Goal: Information Seeking & Learning: Learn about a topic

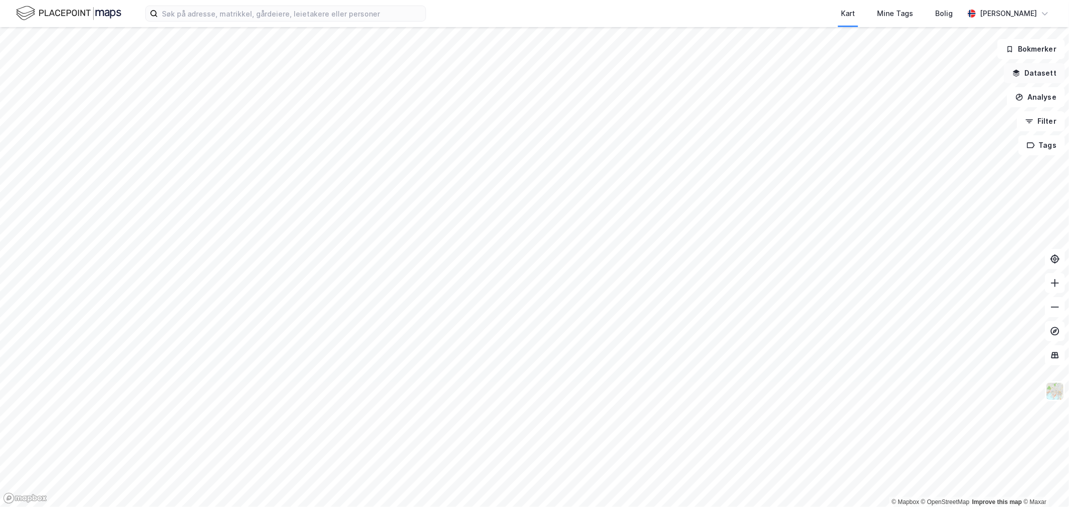
click at [1041, 78] on button "Datasett" at bounding box center [1034, 73] width 61 height 20
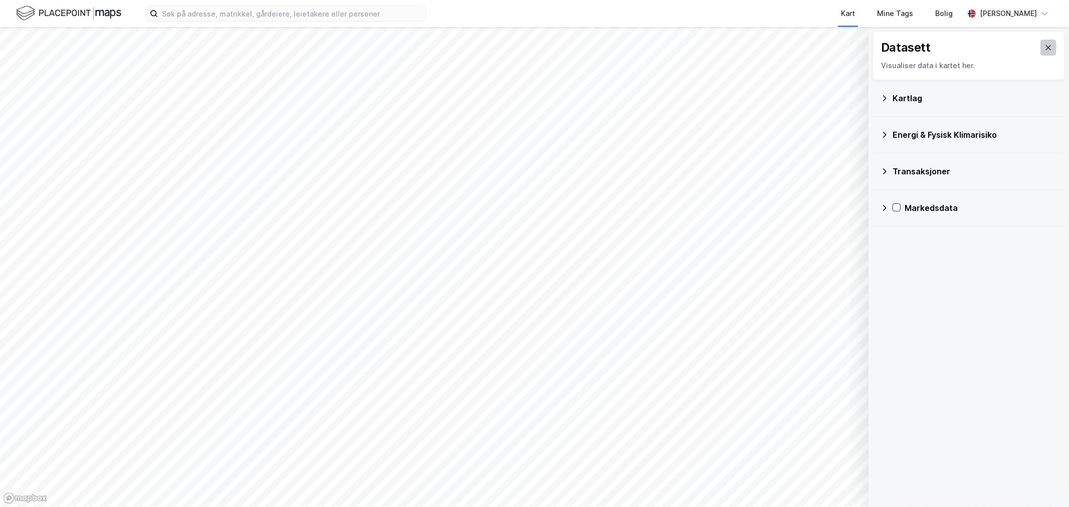
click at [1046, 46] on icon at bounding box center [1049, 47] width 6 height 5
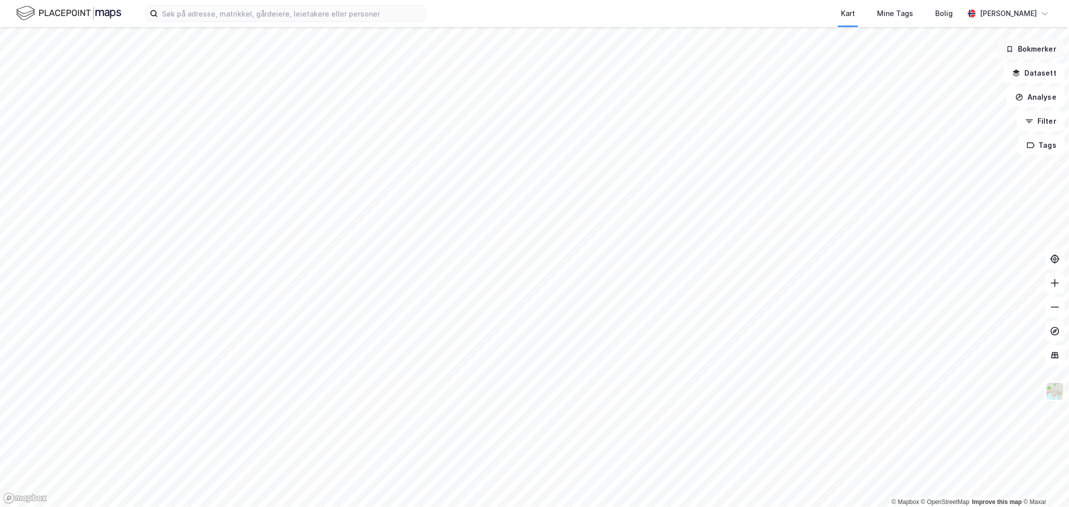
click at [1039, 42] on button "Bokmerker" at bounding box center [1031, 49] width 68 height 20
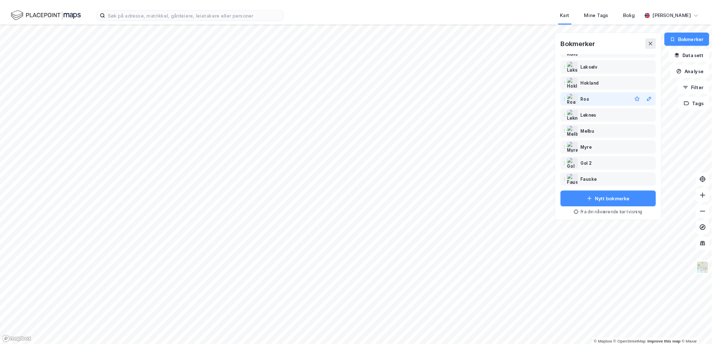
scroll to position [160, 0]
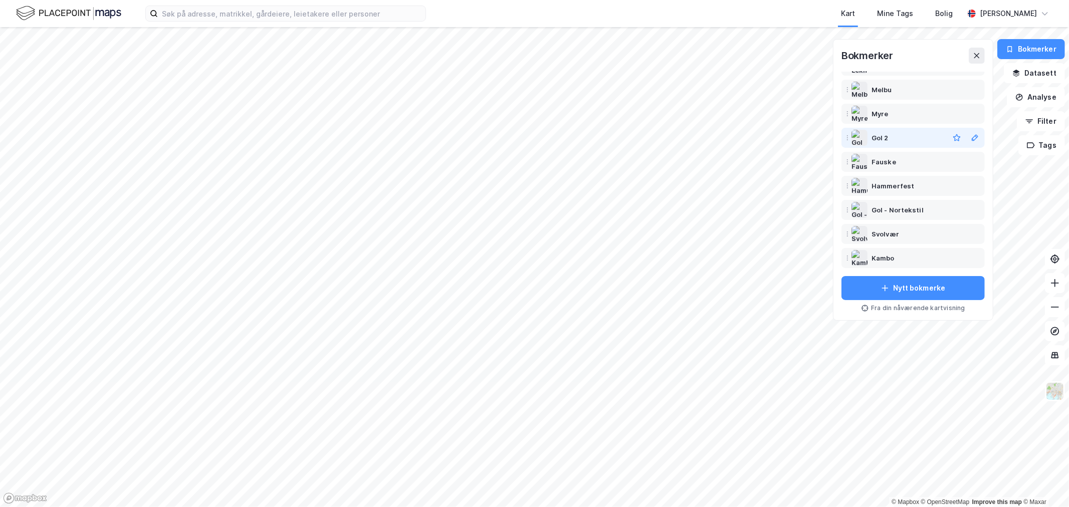
click at [873, 137] on div "Gol 2" at bounding box center [879, 138] width 17 height 12
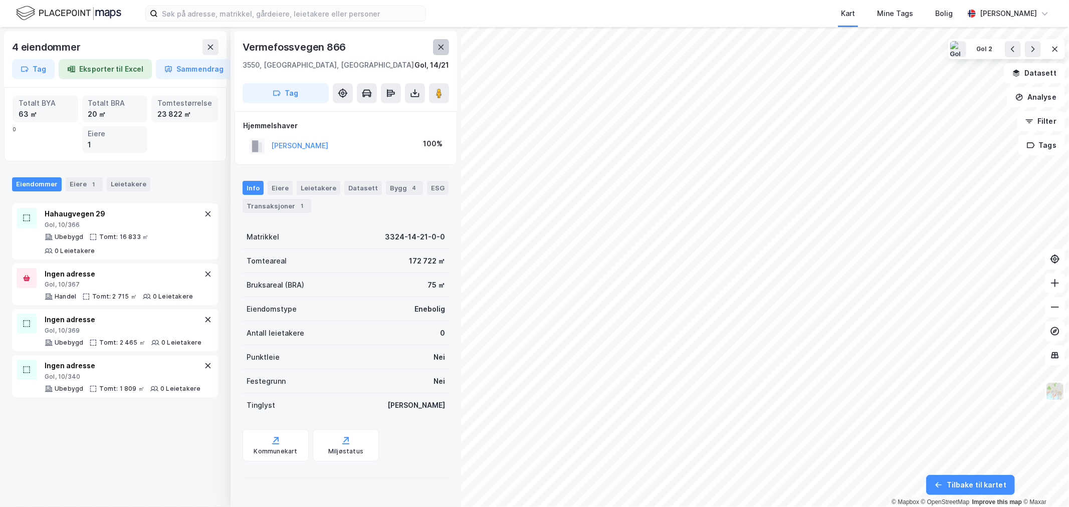
click at [438, 45] on icon at bounding box center [441, 47] width 6 height 5
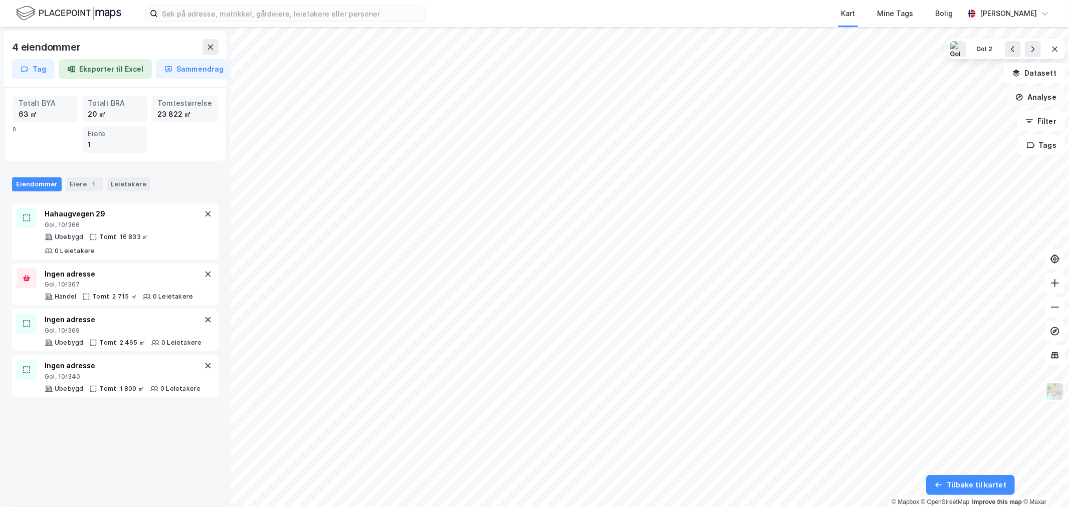
click at [1044, 101] on button "Analyse" at bounding box center [1036, 97] width 58 height 20
click at [936, 97] on div "Mål avstand" at bounding box center [948, 98] width 87 height 9
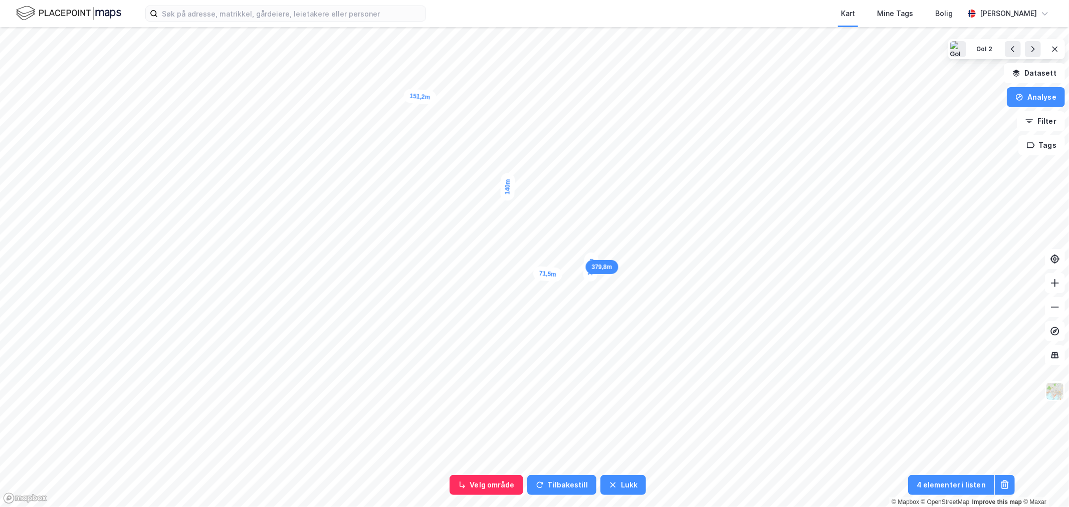
click at [592, 257] on div "17,2m" at bounding box center [591, 267] width 16 height 30
click at [330, 92] on div "1,5m" at bounding box center [330, 91] width 26 height 29
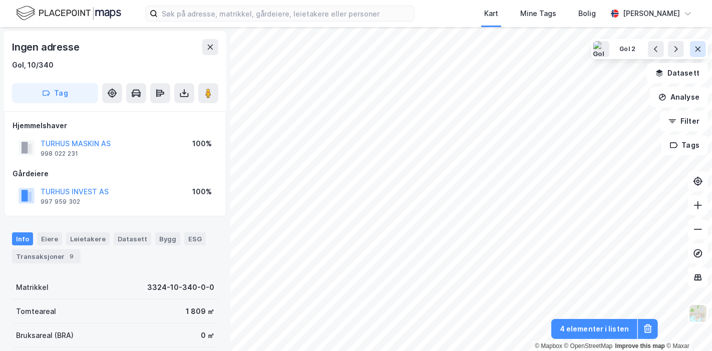
click at [695, 48] on icon at bounding box center [698, 49] width 8 height 8
click at [684, 46] on button "Bokmerker" at bounding box center [675, 49] width 68 height 20
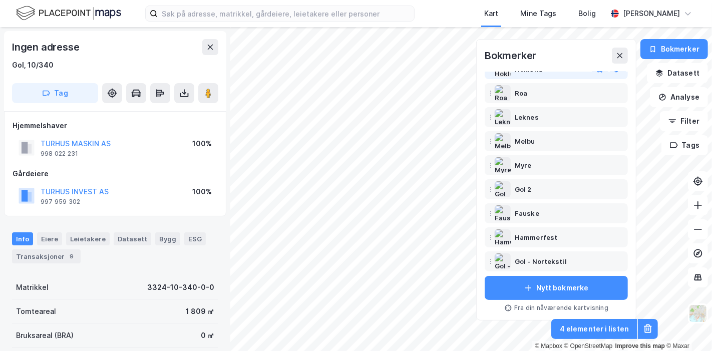
scroll to position [160, 0]
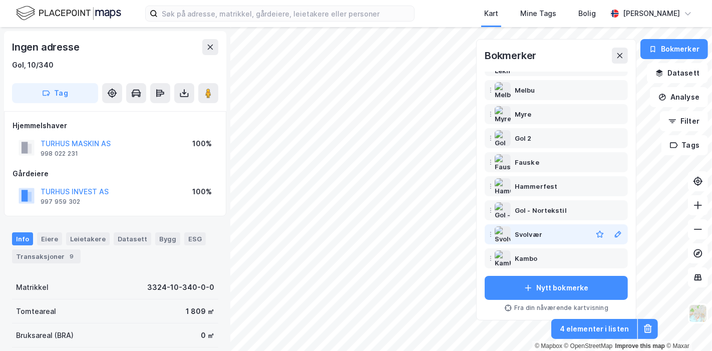
click at [525, 231] on div "Svolvær" at bounding box center [529, 234] width 28 height 12
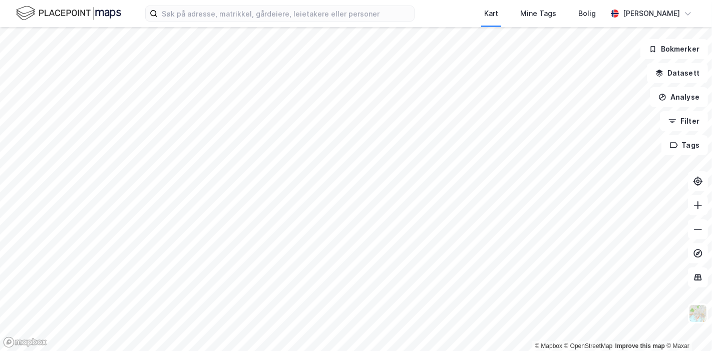
click at [291, 4] on div "Kart Mine Tags [PERSON_NAME] [PERSON_NAME] © Mapbox © OpenStreetMap Improve thi…" at bounding box center [356, 175] width 712 height 351
click at [691, 71] on button "Datasett" at bounding box center [677, 73] width 61 height 20
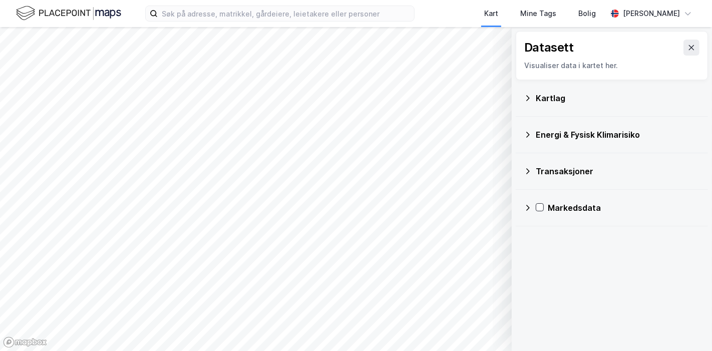
click at [543, 100] on div "Kartlag" at bounding box center [618, 98] width 164 height 12
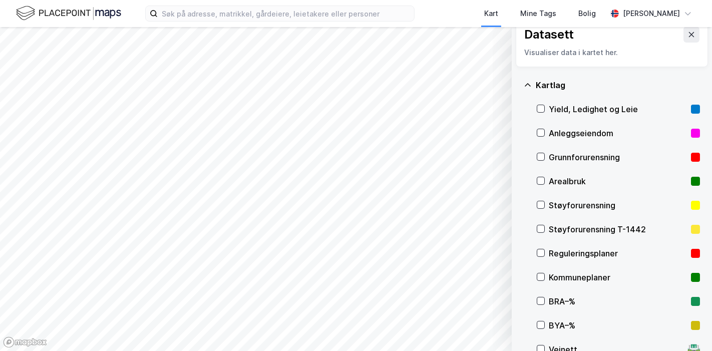
scroll to position [19, 0]
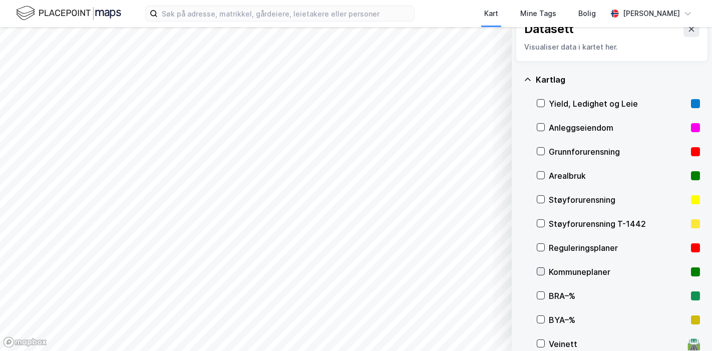
click at [541, 269] on icon at bounding box center [541, 271] width 7 height 7
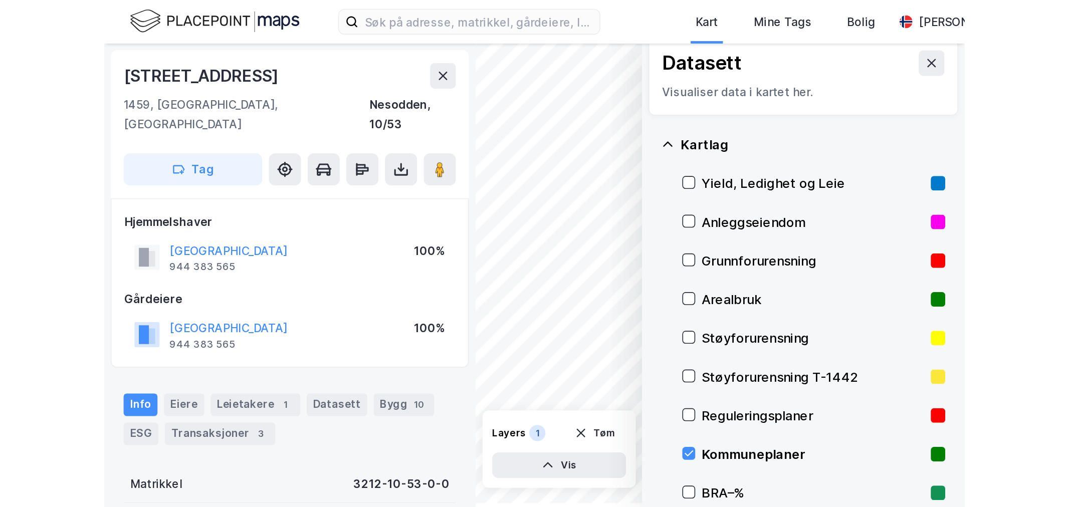
scroll to position [9, 0]
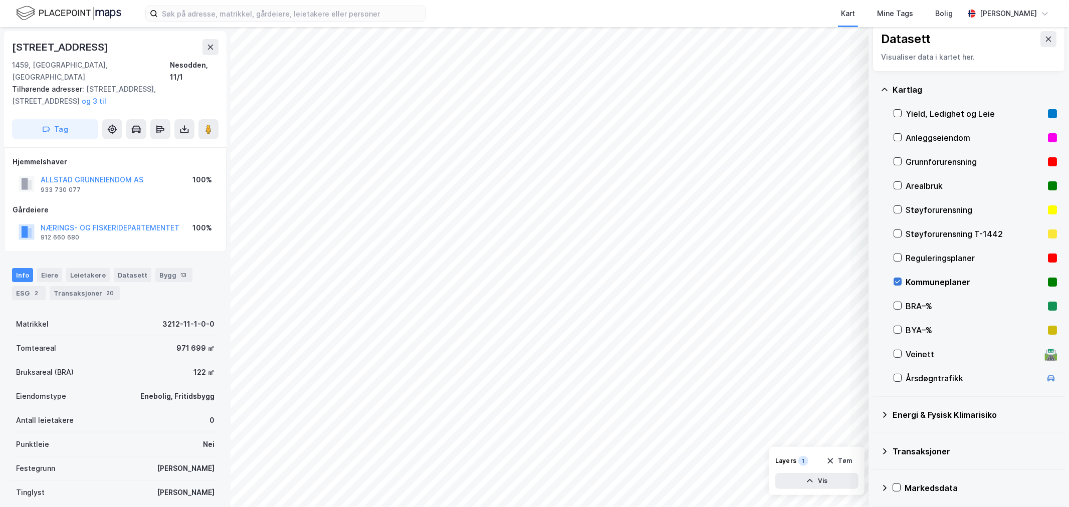
click at [712, 280] on icon at bounding box center [897, 281] width 7 height 7
click at [712, 41] on icon at bounding box center [1048, 39] width 8 height 8
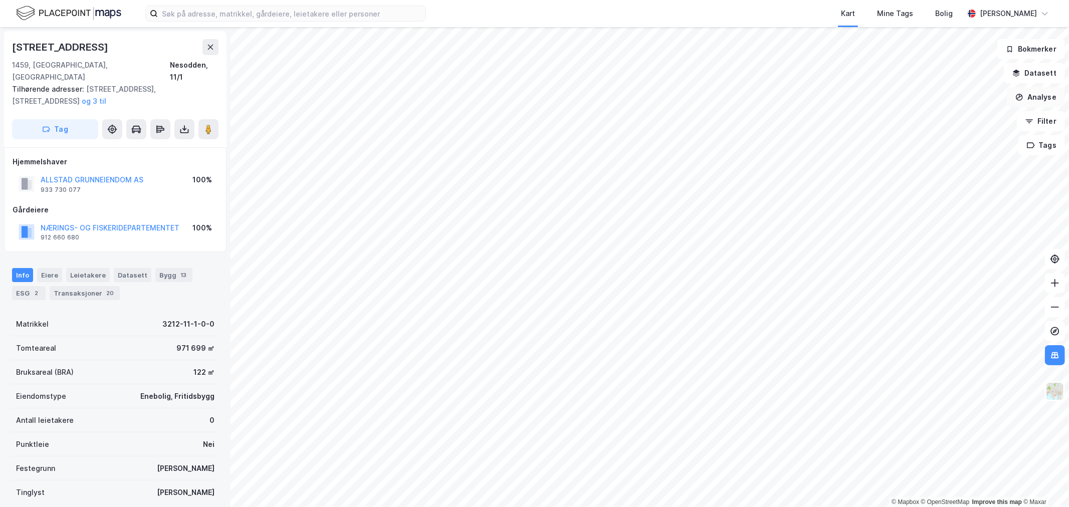
click at [712, 100] on button "Analyse" at bounding box center [1036, 97] width 58 height 20
click at [712, 121] on div "Tegn område" at bounding box center [948, 118] width 87 height 9
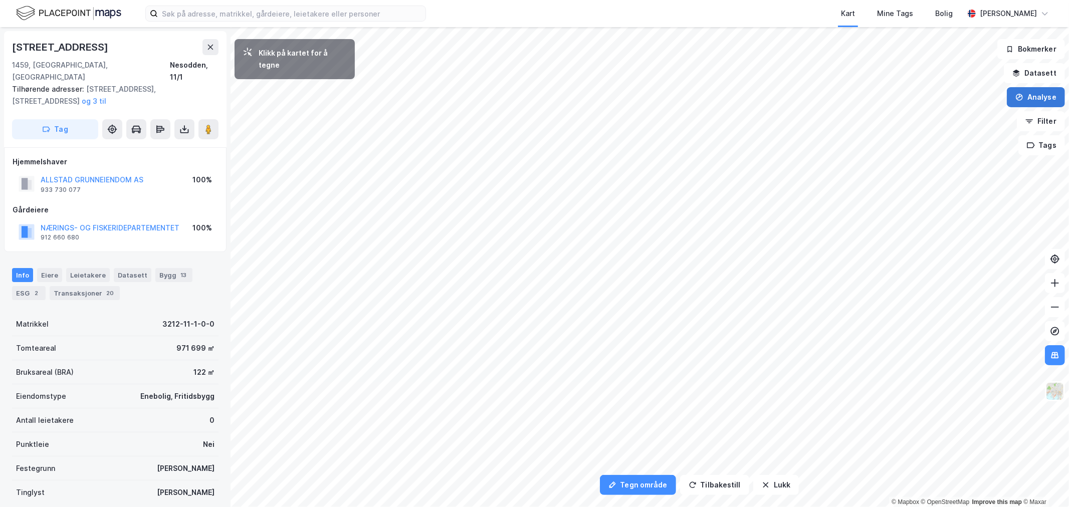
click at [712, 96] on button "Analyse" at bounding box center [1036, 97] width 58 height 20
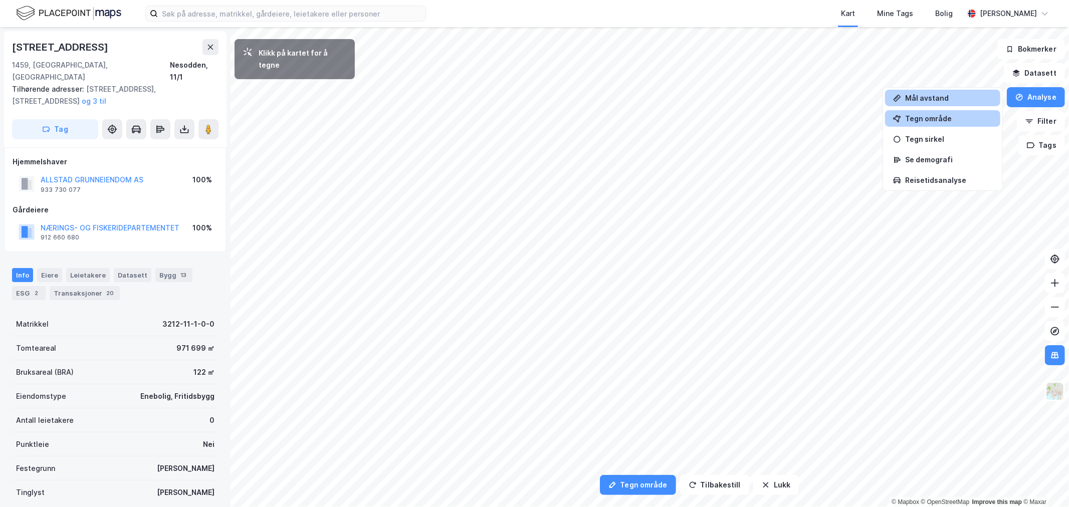
click at [712, 99] on div "Mål avstand" at bounding box center [948, 98] width 87 height 9
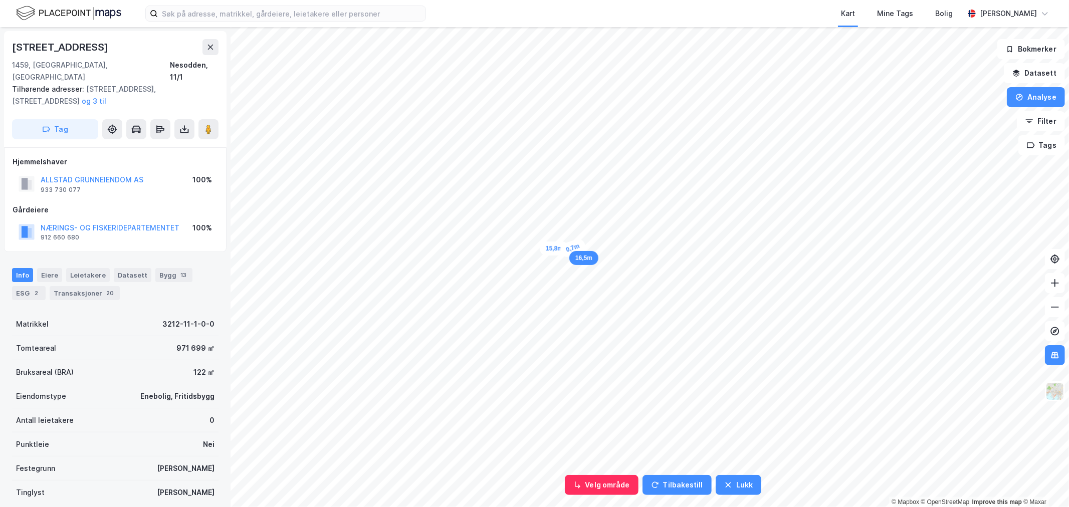
click at [573, 248] on div "0,7m" at bounding box center [572, 248] width 29 height 22
click at [712, 95] on button "Analyse" at bounding box center [1036, 97] width 58 height 20
click at [712, 122] on div "Tegn område" at bounding box center [942, 118] width 115 height 17
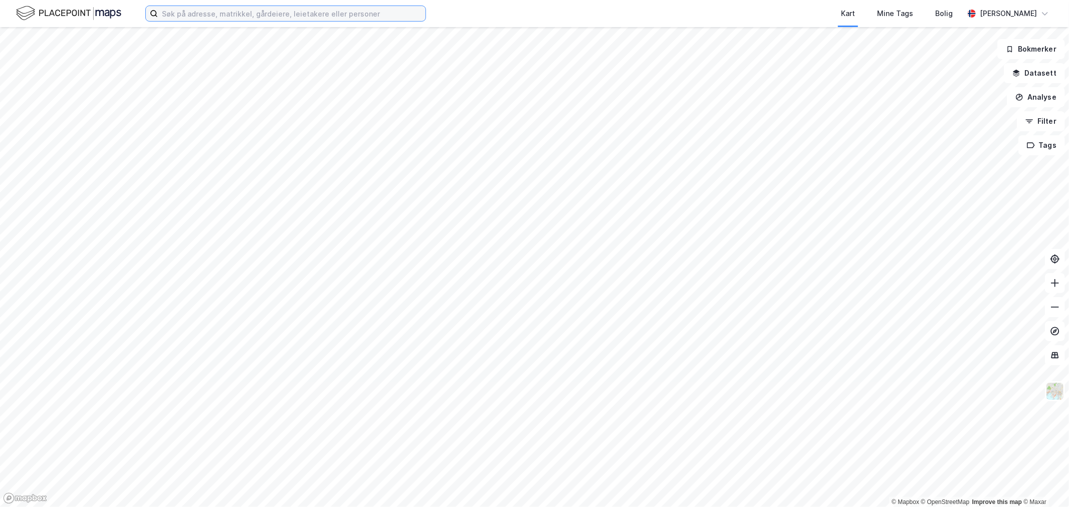
click at [354, 9] on input at bounding box center [292, 13] width 268 height 15
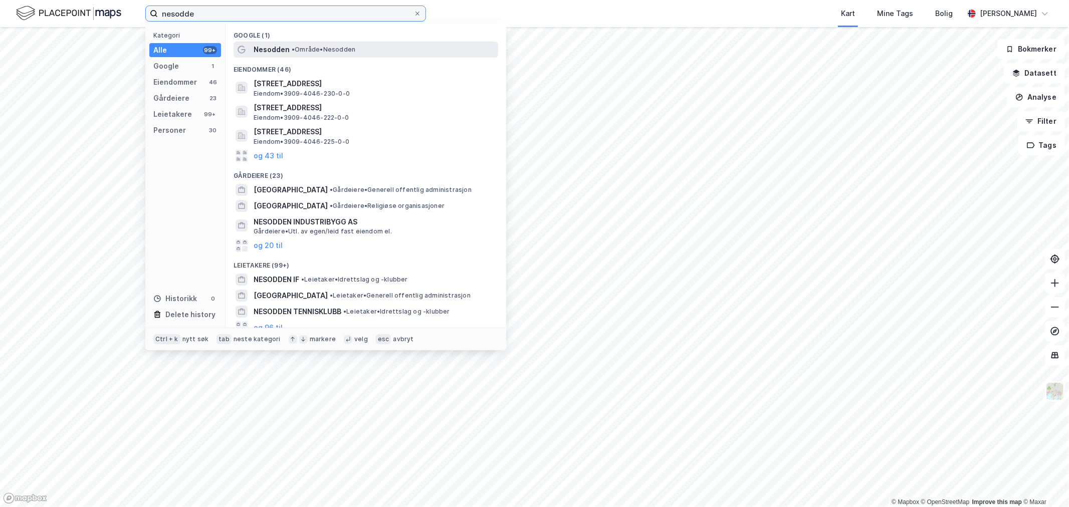
type input "nesodde"
click at [278, 53] on span "Nesodden" at bounding box center [272, 50] width 36 height 12
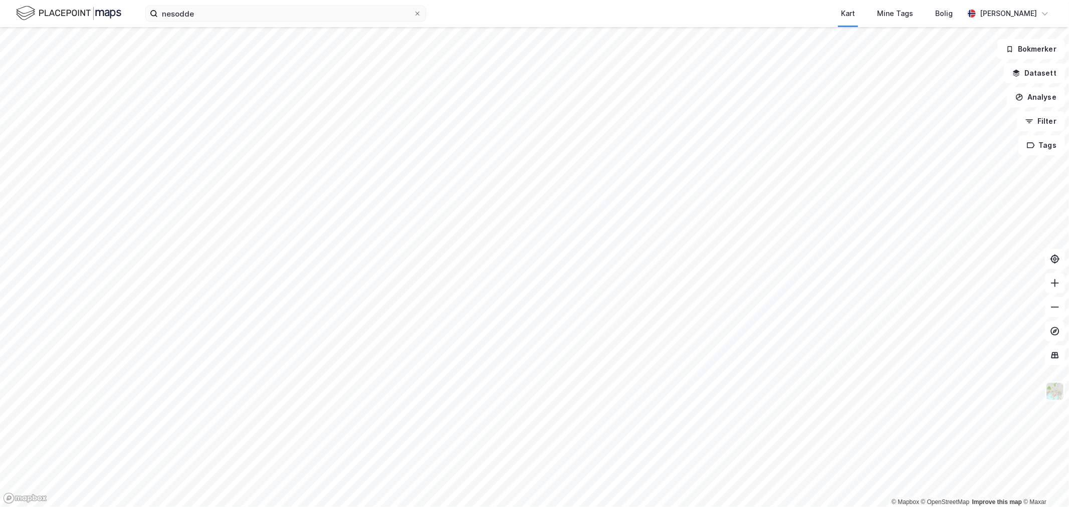
click at [634, 507] on html "nesodde Kart Mine Tags Bolig Arne Bertelsen © Mapbox © OpenStreetMap Improve th…" at bounding box center [534, 253] width 1069 height 507
click at [620, 507] on html "nesodde Kart Mine Tags Bolig Arne Bertelsen © Mapbox © OpenStreetMap Improve th…" at bounding box center [534, 253] width 1069 height 507
click at [787, 507] on html "nesodde Kart Mine Tags Bolig Arne Bertelsen © Mapbox © OpenStreetMap Improve th…" at bounding box center [534, 253] width 1069 height 507
click at [384, 0] on html "nesodde Kart Mine Tags Bolig Arne Bertelsen © Mapbox © OpenStreetMap Improve th…" at bounding box center [534, 253] width 1069 height 507
click at [478, 0] on html "nesodde Kart Mine Tags Bolig Arne Bertelsen © Mapbox © OpenStreetMap Improve th…" at bounding box center [534, 253] width 1069 height 507
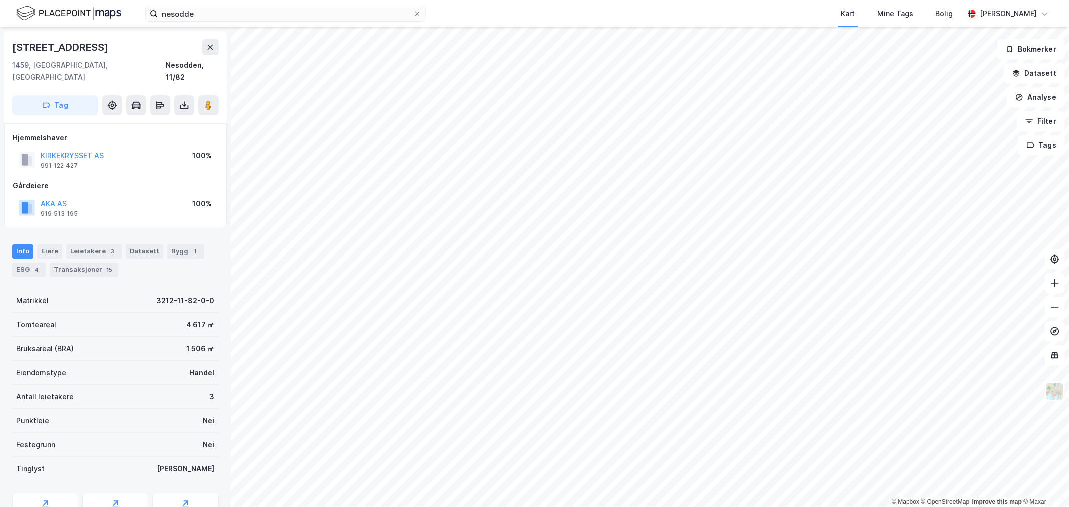
click at [124, 59] on div "1459, Nesodden, Akershus Nesodden, 11/82" at bounding box center [115, 71] width 206 height 24
drag, startPoint x: 129, startPoint y: 66, endPoint x: 3, endPoint y: 49, distance: 127.4
click at [3, 49] on div "Hagelundveien 2 1459, Nesodden, Akershus Nesodden, 11/82 Tag Hjemmelshaver KIRK…" at bounding box center [115, 267] width 230 height 480
copy div "Hagelundveien 2 1459, Nesodden, Akershus"
